Goal: Transaction & Acquisition: Subscribe to service/newsletter

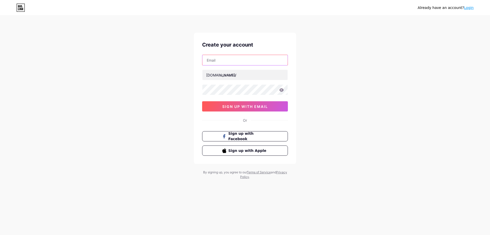
click at [240, 63] on input "text" at bounding box center [244, 60] width 85 height 10
paste input "[EMAIL_ADDRESS][DOMAIN_NAME]"
type input "[EMAIL_ADDRESS][DOMAIN_NAME]"
click at [251, 75] on input "text" at bounding box center [244, 75] width 85 height 10
paste input "bygeorgeinspection"
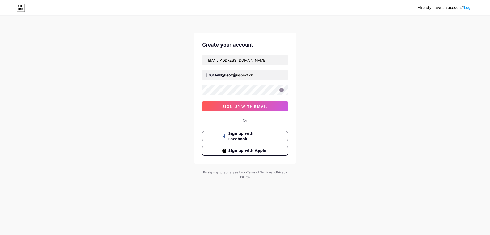
click at [144, 118] on div "Already have an account? Login Create your account [EMAIL_ADDRESS][DOMAIN_NAME]…" at bounding box center [245, 97] width 490 height 195
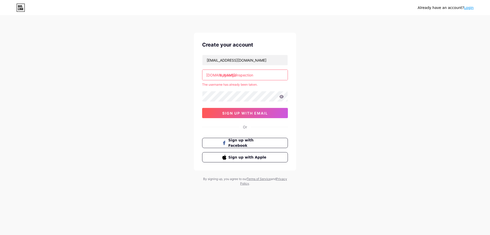
click at [159, 103] on div "Already have an account? Login Create your account [EMAIL_ADDRESS][DOMAIN_NAME]…" at bounding box center [245, 101] width 490 height 202
click at [100, 39] on div "Already have an account? Login Create your account [EMAIL_ADDRESS][DOMAIN_NAME]…" at bounding box center [245, 101] width 490 height 202
click at [258, 77] on input "bygeorgeinspection" at bounding box center [244, 75] width 85 height 10
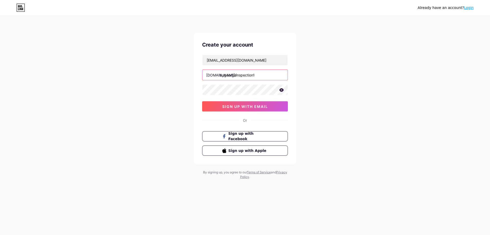
type input "bygeorgeinspection1"
click at [164, 120] on div "Already have an account? Login Create your account [EMAIL_ADDRESS][DOMAIN_NAME]…" at bounding box center [245, 97] width 490 height 195
click at [254, 108] on span "sign up with email" at bounding box center [245, 106] width 46 height 4
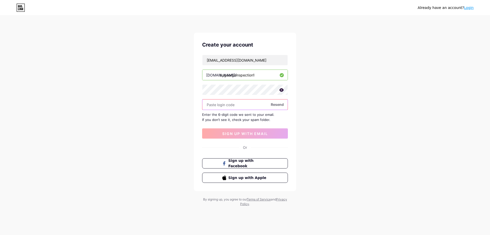
click at [233, 105] on input "text" at bounding box center [244, 104] width 85 height 10
paste input "480474"
type input "480474"
click at [246, 133] on span "sign up with email" at bounding box center [245, 133] width 46 height 4
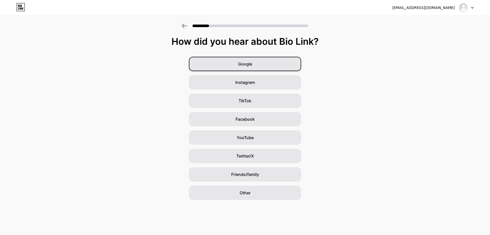
click at [246, 65] on span "Google" at bounding box center [245, 64] width 14 height 6
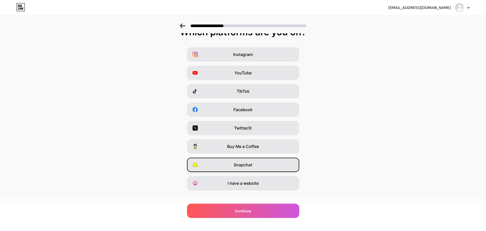
scroll to position [15, 0]
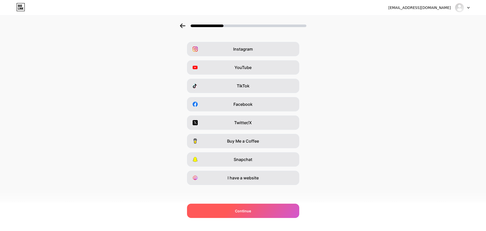
click at [242, 212] on span "Continue" at bounding box center [243, 210] width 16 height 5
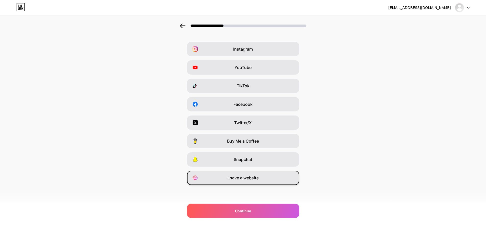
click at [249, 177] on span "I have a website" at bounding box center [243, 178] width 31 height 6
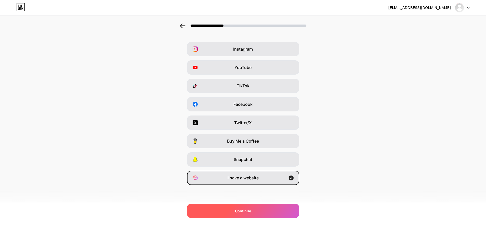
click at [245, 209] on span "Continue" at bounding box center [243, 210] width 16 height 5
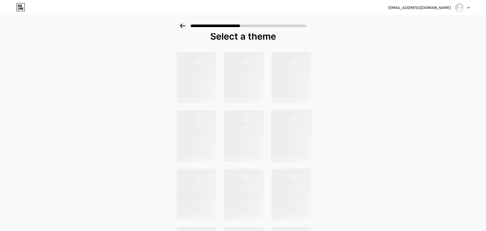
scroll to position [0, 0]
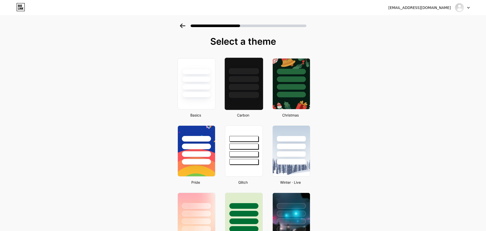
click at [259, 86] on div at bounding box center [244, 87] width 30 height 6
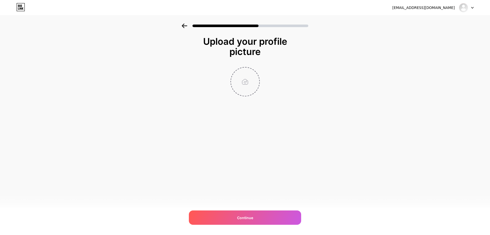
click at [246, 77] on input "file" at bounding box center [245, 81] width 28 height 28
type input "C:\fakepath\o (1).jpg"
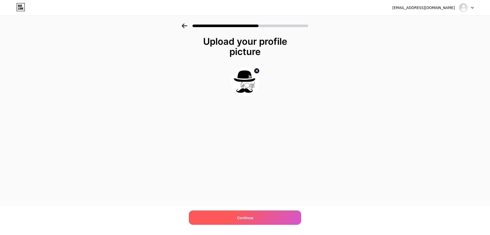
click at [251, 212] on div "Continue" at bounding box center [245, 217] width 112 height 14
click at [390, 130] on div "[EMAIL_ADDRESS][DOMAIN_NAME] Logout Link Copied Upload your profile picture" at bounding box center [245, 117] width 490 height 235
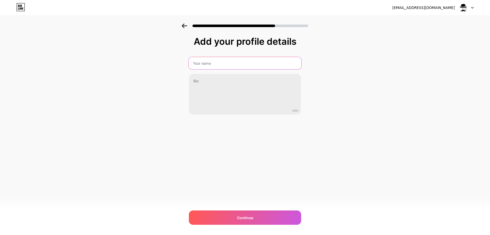
click at [218, 67] on input "text" at bounding box center [245, 63] width 113 height 12
paste input "By [PERSON_NAME] & Services, LLC"
type input "By [PERSON_NAME] & Services, LLC"
click at [397, 63] on div "Add your profile details By [PERSON_NAME] & Services, LLC 0/255 Continue Error" at bounding box center [245, 81] width 490 height 117
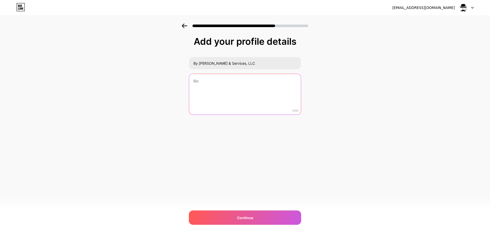
click at [225, 103] on textarea at bounding box center [245, 94] width 112 height 41
paste textarea "By [PERSON_NAME] & Services, LLC is dedicated to providing reliable Home Inspec…"
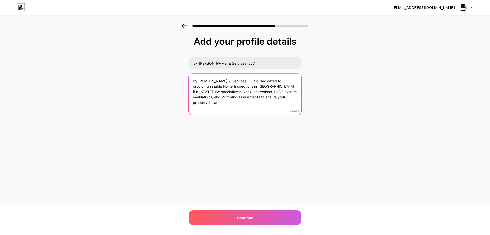
type textarea "By [PERSON_NAME] & Services, LLC is dedicated to providing reliable Home Inspec…"
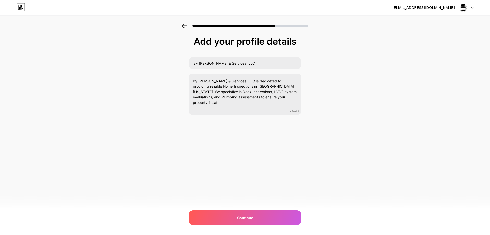
click at [349, 103] on div "Add your profile details By [PERSON_NAME] & Services, LLC By [PERSON_NAME] & Se…" at bounding box center [245, 81] width 490 height 117
click at [240, 215] on span "Continue" at bounding box center [245, 217] width 16 height 5
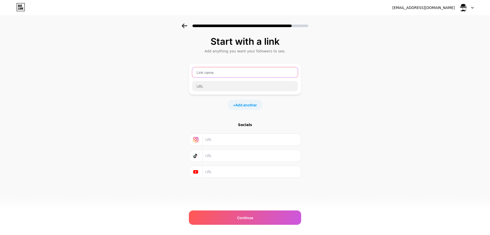
click at [229, 72] on input "text" at bounding box center [245, 72] width 106 height 10
paste input "Home inspector in [GEOGRAPHIC_DATA], [US_STATE]"
type input "Home inspector in [GEOGRAPHIC_DATA], [US_STATE]"
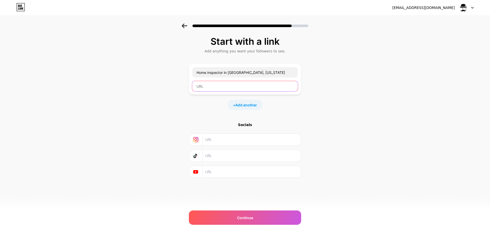
click at [223, 82] on input "text" at bounding box center [245, 86] width 106 height 10
paste input "[URL][DOMAIN_NAME]"
type input "[URL][DOMAIN_NAME]"
click at [310, 114] on div "Start with a link Add anything you want your followers to see. Home inspector i…" at bounding box center [245, 112] width 490 height 179
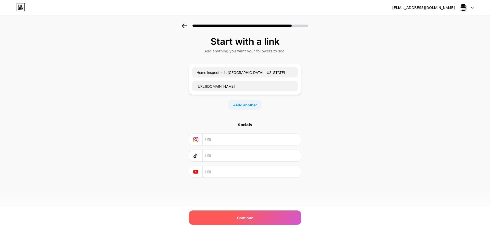
click at [240, 216] on span "Continue" at bounding box center [245, 217] width 16 height 5
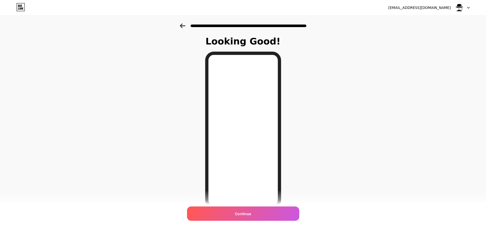
click at [281, 125] on div at bounding box center [243, 130] width 76 height 157
click at [334, 137] on div "Looking Good! Continue" at bounding box center [243, 129] width 486 height 213
click at [267, 212] on div "Continue" at bounding box center [243, 213] width 112 height 14
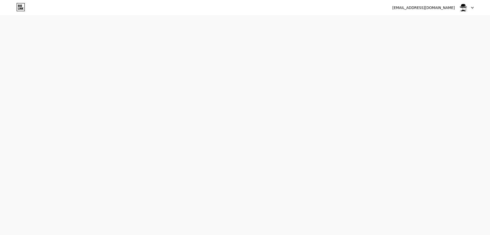
click at [367, 130] on div "[EMAIL_ADDRESS][DOMAIN_NAME] Logout Link Copied Start your 7 day free trial Can…" at bounding box center [245, 117] width 490 height 235
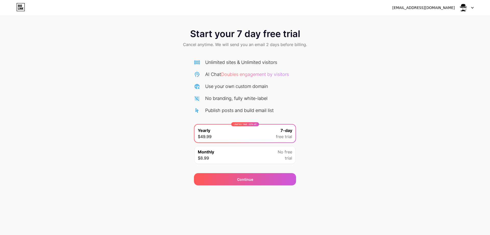
click at [252, 153] on div "Monthly $8.99 No free trial" at bounding box center [245, 155] width 101 height 18
click at [327, 139] on div "Start your 7 day free trial Cancel anytime. We will send you an email 2 days be…" at bounding box center [245, 104] width 490 height 162
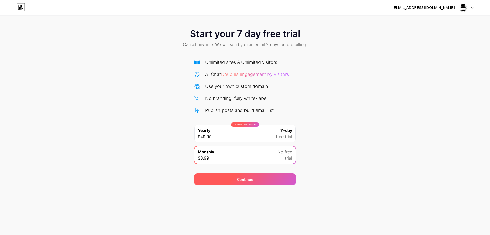
click at [256, 176] on div "Continue" at bounding box center [245, 179] width 102 height 12
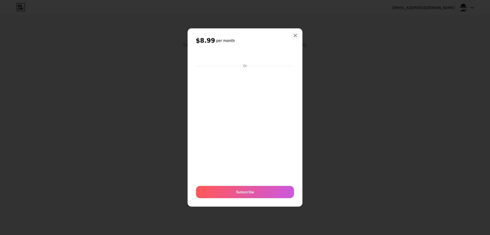
click at [294, 36] on icon at bounding box center [295, 35] width 4 height 4
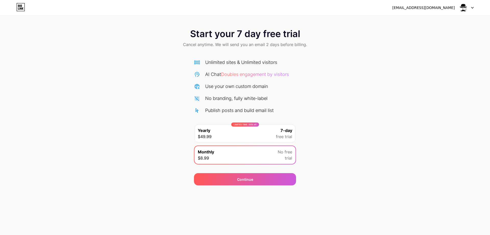
click at [378, 115] on div "Start your 7 day free trial Cancel anytime. We will send you an email 2 days be…" at bounding box center [245, 104] width 490 height 162
click at [464, 10] on img at bounding box center [464, 8] width 10 height 10
click at [439, 8] on div "[EMAIL_ADDRESS][DOMAIN_NAME]" at bounding box center [423, 7] width 63 height 5
click at [460, 7] on img at bounding box center [464, 8] width 10 height 10
click at [427, 6] on div "[EMAIL_ADDRESS][DOMAIN_NAME]" at bounding box center [423, 7] width 63 height 5
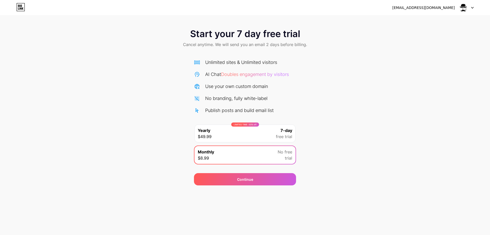
click at [21, 11] on link at bounding box center [20, 7] width 9 height 9
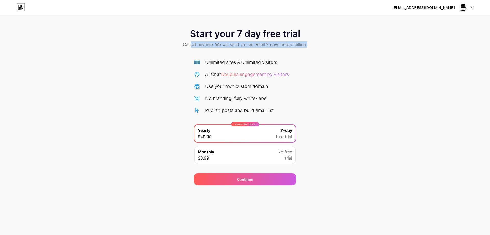
drag, startPoint x: 193, startPoint y: 43, endPoint x: 324, endPoint y: 47, distance: 130.8
click at [323, 47] on div "Start your 7 day free trial Cancel anytime. We will send you an email 2 days be…" at bounding box center [245, 38] width 490 height 30
click at [324, 47] on div "Start your 7 day free trial Cancel anytime. We will send you an email 2 days be…" at bounding box center [245, 38] width 490 height 30
click at [467, 10] on img at bounding box center [464, 8] width 10 height 10
click at [413, 10] on div "[EMAIL_ADDRESS][DOMAIN_NAME]" at bounding box center [423, 7] width 63 height 5
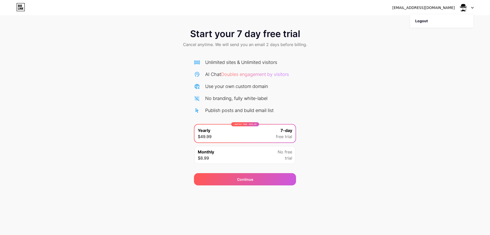
click at [140, 141] on div "Start your 7 day free trial Cancel anytime. We will send you an email 2 days be…" at bounding box center [245, 104] width 490 height 162
click at [105, 23] on div "Start your 7 day free trial Cancel anytime. We will send you an email 2 days be…" at bounding box center [245, 92] width 490 height 185
click at [334, 116] on div "Start your 7 day free trial Cancel anytime. We will send you an email 2 days be…" at bounding box center [245, 104] width 490 height 162
click at [105, 87] on div "Start your 7 day free trial Cancel anytime. We will send you an email 2 days be…" at bounding box center [245, 104] width 490 height 162
click at [250, 160] on div "Monthly $8.99 No free trial" at bounding box center [245, 155] width 101 height 18
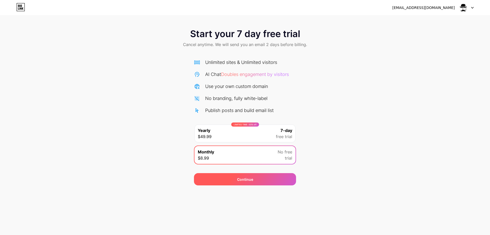
click at [241, 177] on span "Continue" at bounding box center [245, 178] width 16 height 5
click at [370, 104] on div "Start your 7 day free trial Cancel anytime. We will send you an email 2 days be…" at bounding box center [245, 104] width 490 height 162
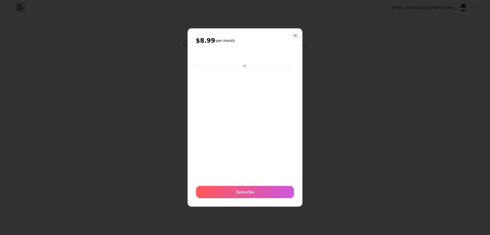
click at [294, 31] on div at bounding box center [295, 35] width 9 height 9
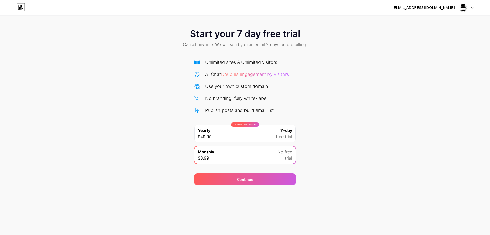
click at [260, 134] on div "LIMITED TIME : 50% off Yearly $49.99 7-day free trial" at bounding box center [245, 133] width 101 height 18
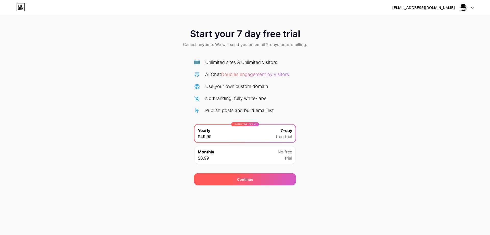
click at [264, 181] on div "Continue" at bounding box center [245, 179] width 102 height 12
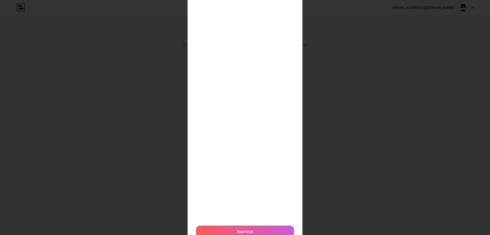
scroll to position [99, 0]
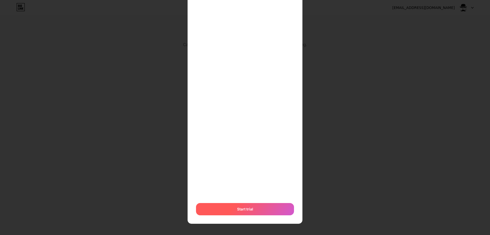
click at [254, 209] on div "Start trial" at bounding box center [245, 209] width 98 height 12
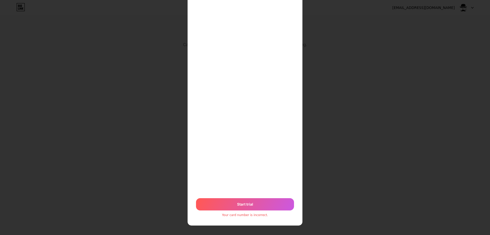
scroll to position [106, 0]
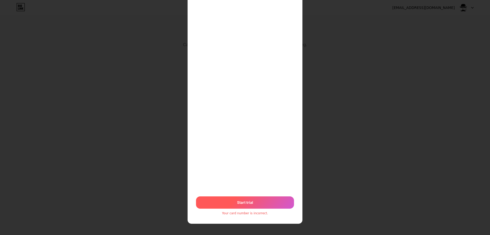
click at [241, 202] on span "Start trial" at bounding box center [245, 201] width 16 height 5
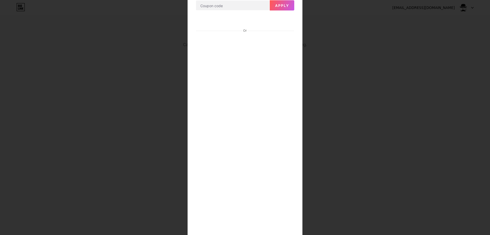
scroll to position [0, 0]
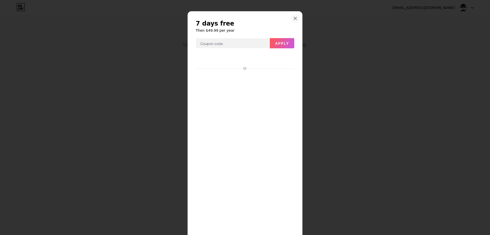
click at [294, 20] on div at bounding box center [295, 18] width 9 height 9
